Goal: Contribute content: Contribute content

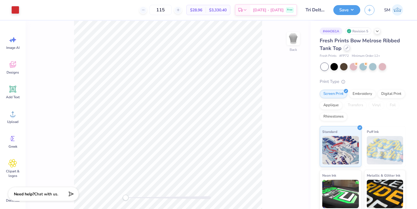
click at [347, 48] on icon at bounding box center [346, 48] width 3 height 3
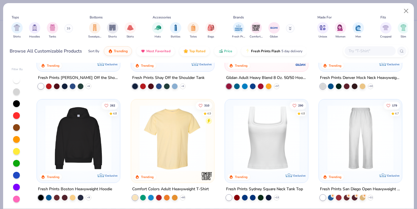
scroll to position [82, 0]
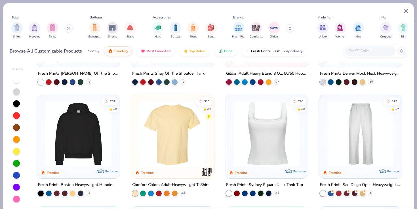
click at [374, 140] on img at bounding box center [360, 134] width 72 height 66
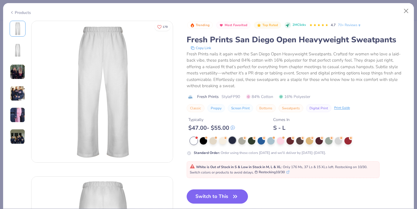
click at [232, 143] on div at bounding box center [232, 139] width 7 height 7
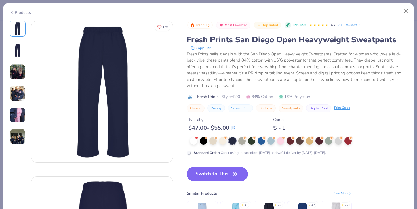
click at [220, 170] on button "Switch to This" at bounding box center [218, 174] width 62 height 14
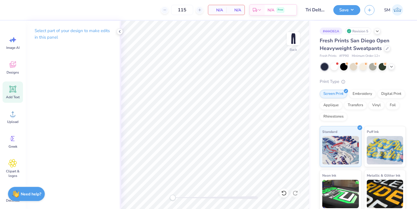
click at [11, 84] on div "Add Text" at bounding box center [13, 91] width 20 height 21
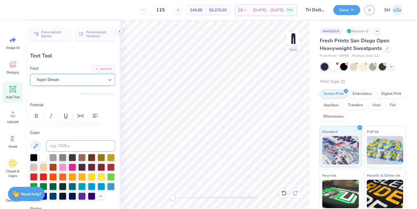
scroll to position [0, 0]
type textarea "Tri Delta"
click at [70, 79] on div "Super Dream" at bounding box center [70, 79] width 69 height 9
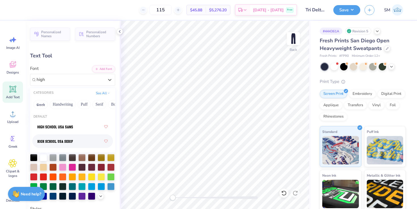
click at [88, 144] on div at bounding box center [72, 141] width 70 height 10
type input "high"
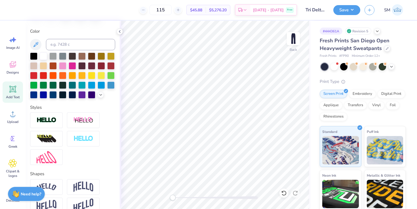
scroll to position [105, 0]
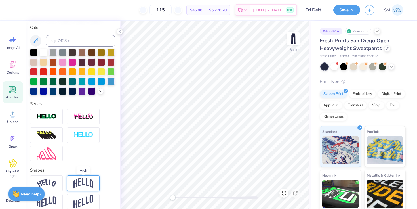
click at [79, 186] on img at bounding box center [83, 183] width 20 height 11
type input "10.85"
type input "4.12"
type input "24.94"
type input "8.47"
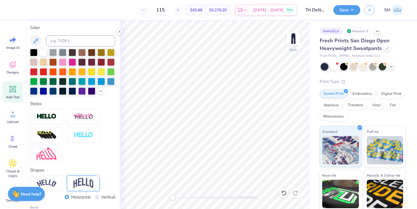
type input "3.22"
type input "5.75"
type input "2.18"
type input "11.87"
click at [345, 9] on button "Save" at bounding box center [346, 9] width 27 height 10
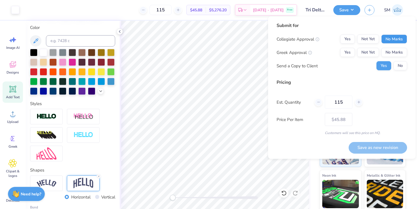
click at [385, 39] on button "No Marks" at bounding box center [394, 39] width 26 height 9
click at [348, 50] on button "Yes" at bounding box center [347, 52] width 15 height 9
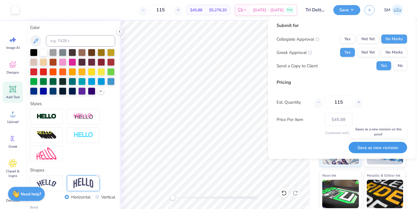
click at [366, 148] on button "Save as new revision" at bounding box center [378, 148] width 58 height 12
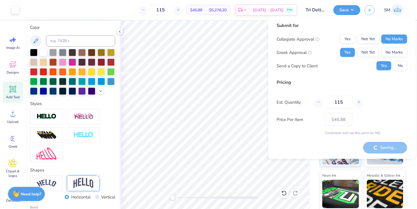
type input "– –"
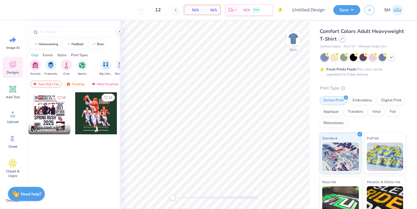
click at [341, 39] on icon at bounding box center [342, 38] width 3 height 3
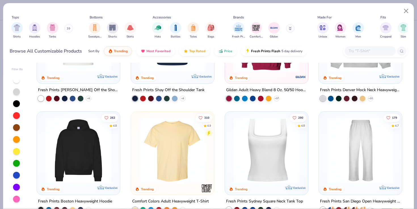
scroll to position [73, 0]
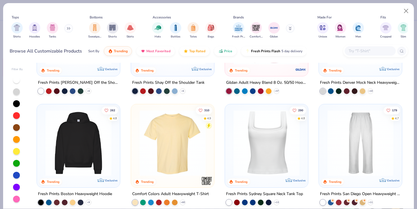
click at [266, 144] on img at bounding box center [267, 143] width 72 height 66
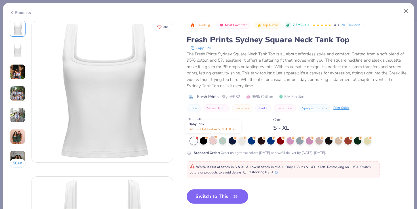
click at [214, 138] on div at bounding box center [212, 139] width 7 height 7
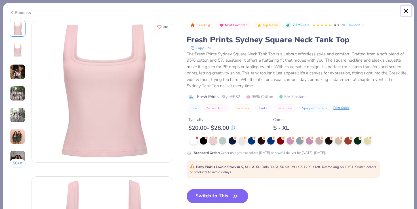
click at [406, 9] on button "Close" at bounding box center [406, 11] width 11 height 11
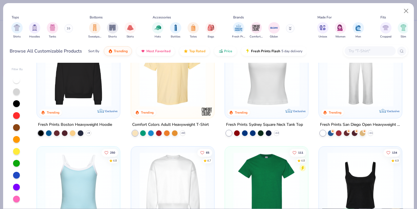
scroll to position [144, 0]
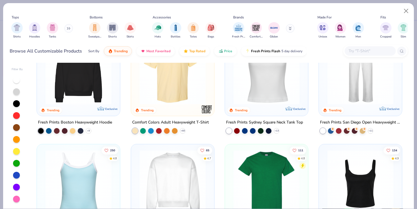
click at [90, 124] on div "Fresh Prints Boston Heavyweight Hoodie" at bounding box center [75, 122] width 74 height 7
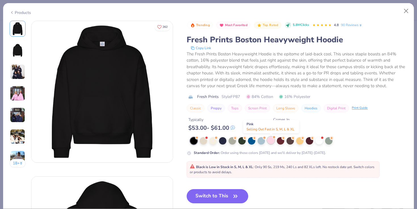
click at [271, 140] on div at bounding box center [270, 139] width 7 height 7
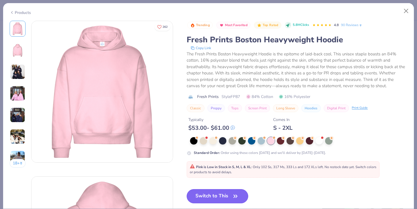
click at [222, 197] on button "Switch to This" at bounding box center [218, 196] width 62 height 14
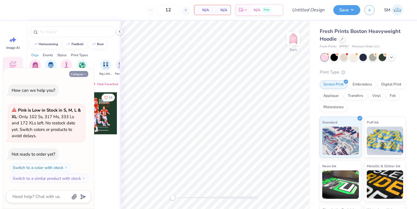
click at [83, 74] on button "Collapse" at bounding box center [78, 74] width 19 height 6
type textarea "x"
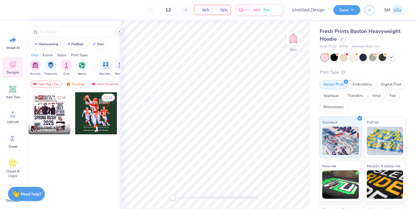
click at [79, 84] on div "Trending" at bounding box center [76, 84] width 24 height 7
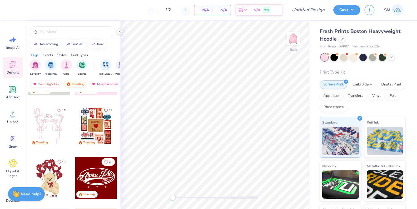
scroll to position [40, 0]
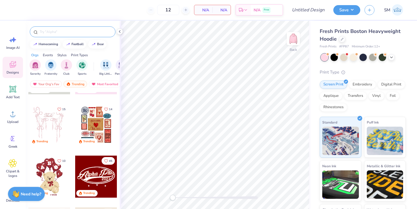
click at [68, 32] on input "text" at bounding box center [75, 32] width 73 height 6
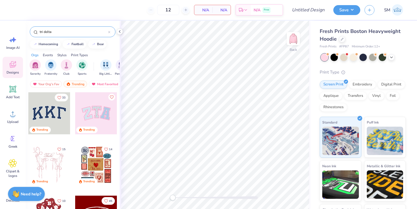
type input "tri delta"
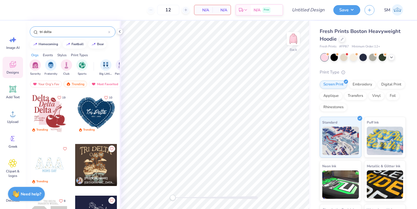
click at [45, 119] on div at bounding box center [49, 113] width 42 height 42
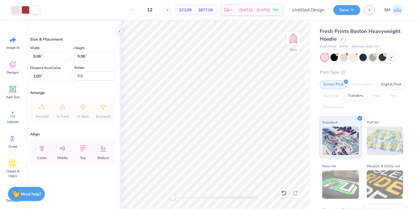
type input "6.78"
type input "7.45"
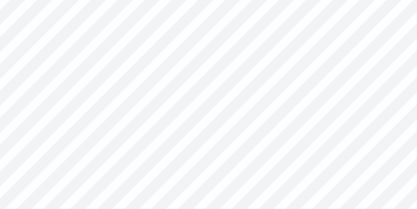
type input "0.89"
type input "0.35"
type input "10.83"
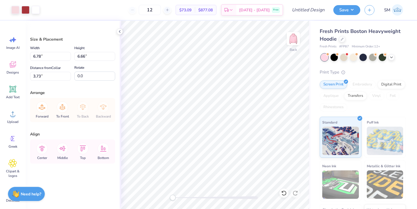
type input "8.41"
type input "8.27"
type input "3.88"
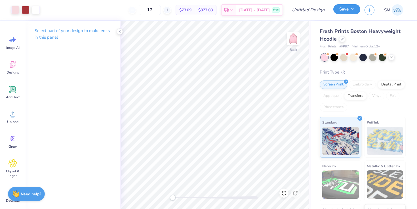
click at [353, 10] on button "Save" at bounding box center [346, 9] width 27 height 10
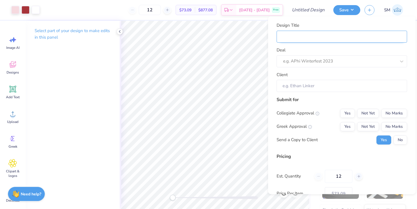
click at [317, 35] on input "Design Title" at bounding box center [342, 36] width 130 height 12
type input "D"
type input "De"
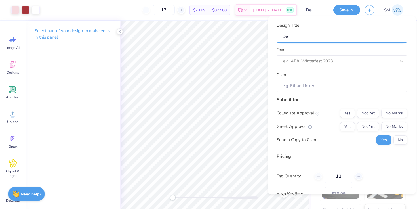
type input "Del"
type input "Delt"
type input "Delta"
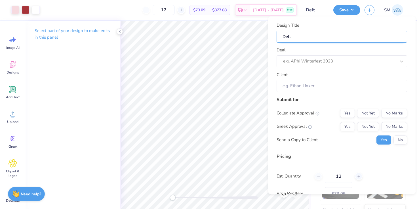
type input "Delta"
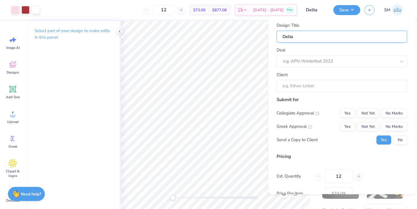
type input "Delt"
type input "Del"
type input "De"
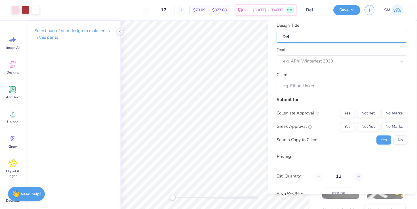
type input "De"
type input "D"
type input "T"
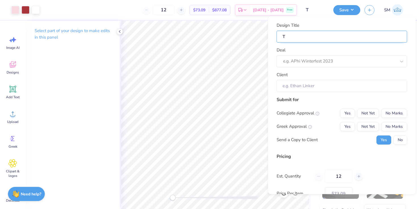
type input "Tr"
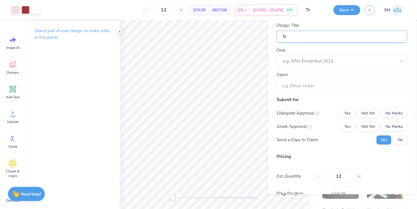
type input "Tr"
type input "Tri"
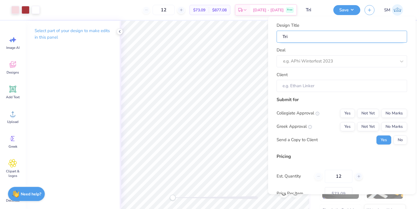
type input "Tri D"
type input "Tri De"
type input "Tri Del"
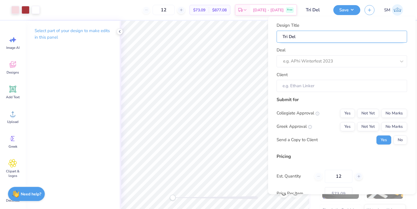
type input "Tri Delt"
type input "Tri Delta"
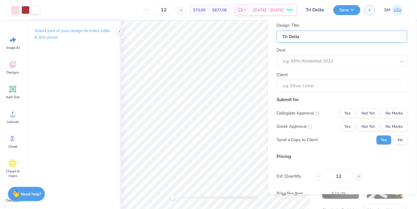
type input "Tri Delta E"
type input "Tri Delta Ex"
type input "Tri Delta Exe"
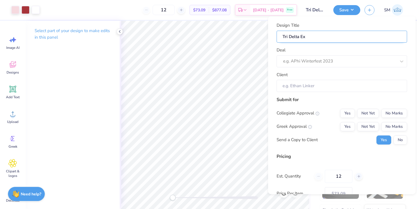
type input "Tri Delta Exe"
type input "Tri Delta Exed"
type input "Tri Delta Exe"
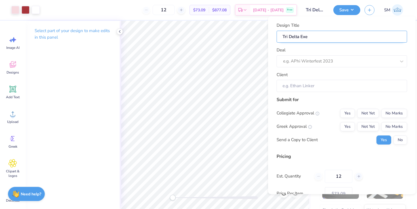
type input "Tri Delta Exec"
type input "Tri Delta Exec D"
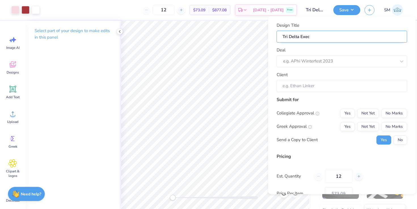
type input "Tri Delta Exec D"
type input "Tri Delta Exec Dr"
type input "Tri Delta Exec Dro"
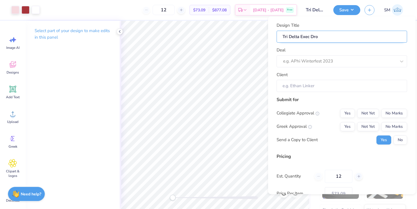
type input "Tri Delta Exec Drop"
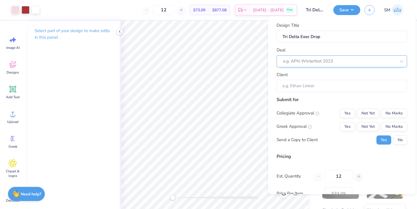
click at [324, 66] on div "e.g. APhi Winterfest 2023" at bounding box center [342, 61] width 130 height 12
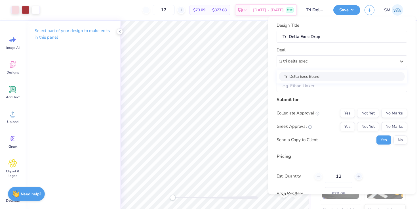
click at [324, 73] on div "Tri Delta Exec Board" at bounding box center [342, 75] width 126 height 9
type input "tri delta exec"
type input "[PERSON_NAME]"
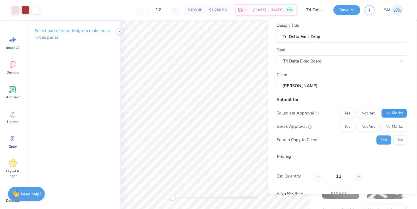
click at [393, 111] on button "No Marks" at bounding box center [394, 112] width 26 height 9
click at [346, 125] on button "Yes" at bounding box center [347, 126] width 15 height 9
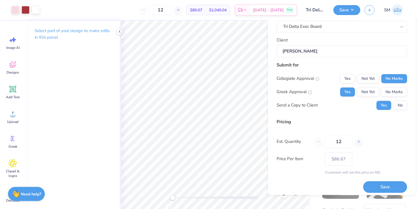
scroll to position [39, 0]
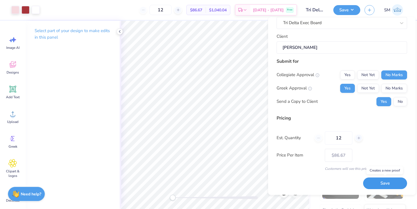
click at [377, 179] on button "Save" at bounding box center [385, 184] width 44 height 12
type input "$86.67"
